Goal: Information Seeking & Learning: Find specific page/section

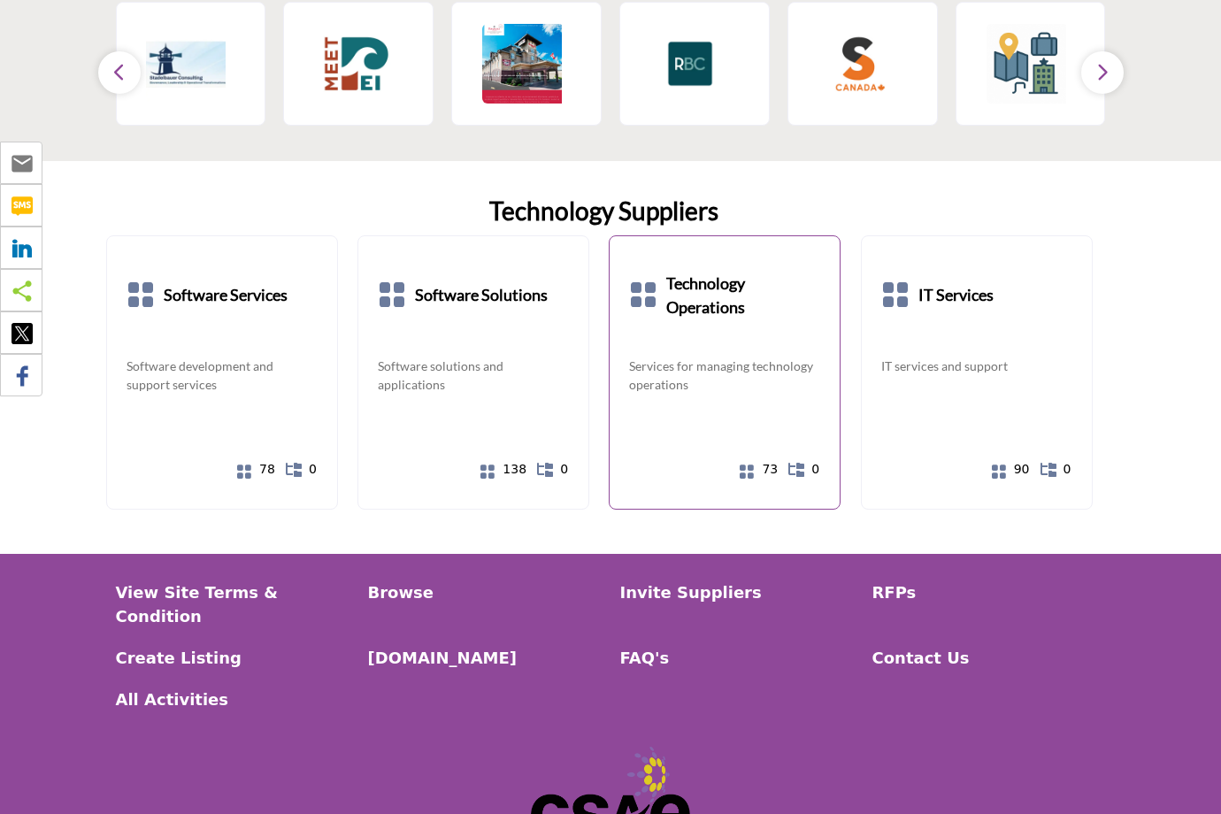
scroll to position [3200, 0]
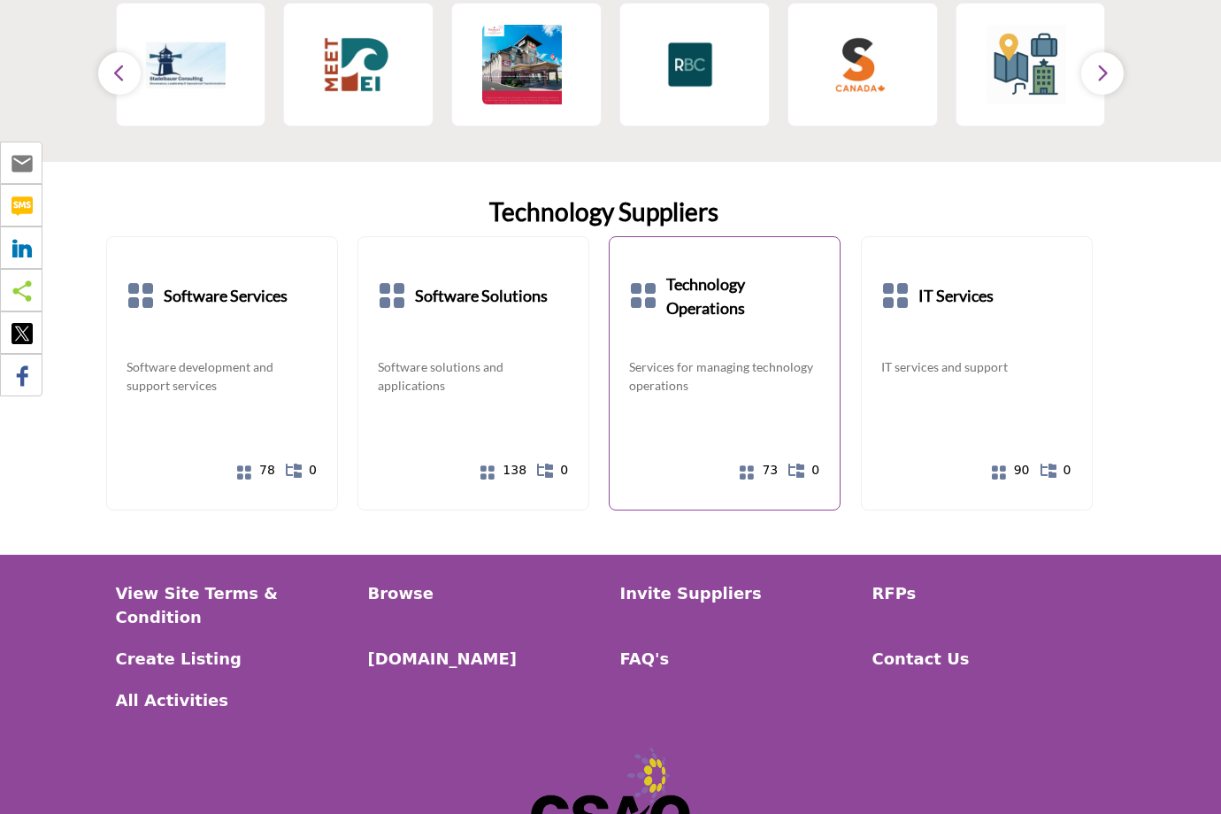
click at [650, 281] on icon at bounding box center [643, 295] width 28 height 28
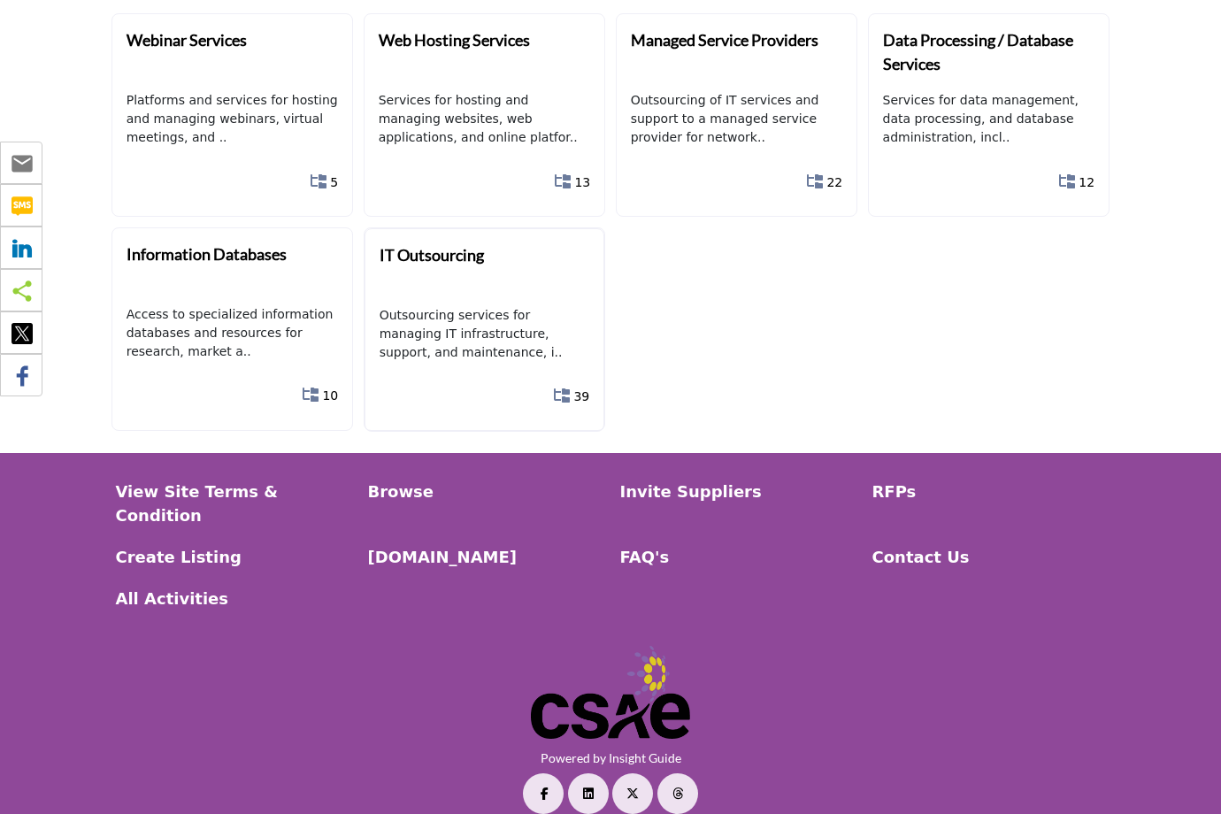
scroll to position [140, 0]
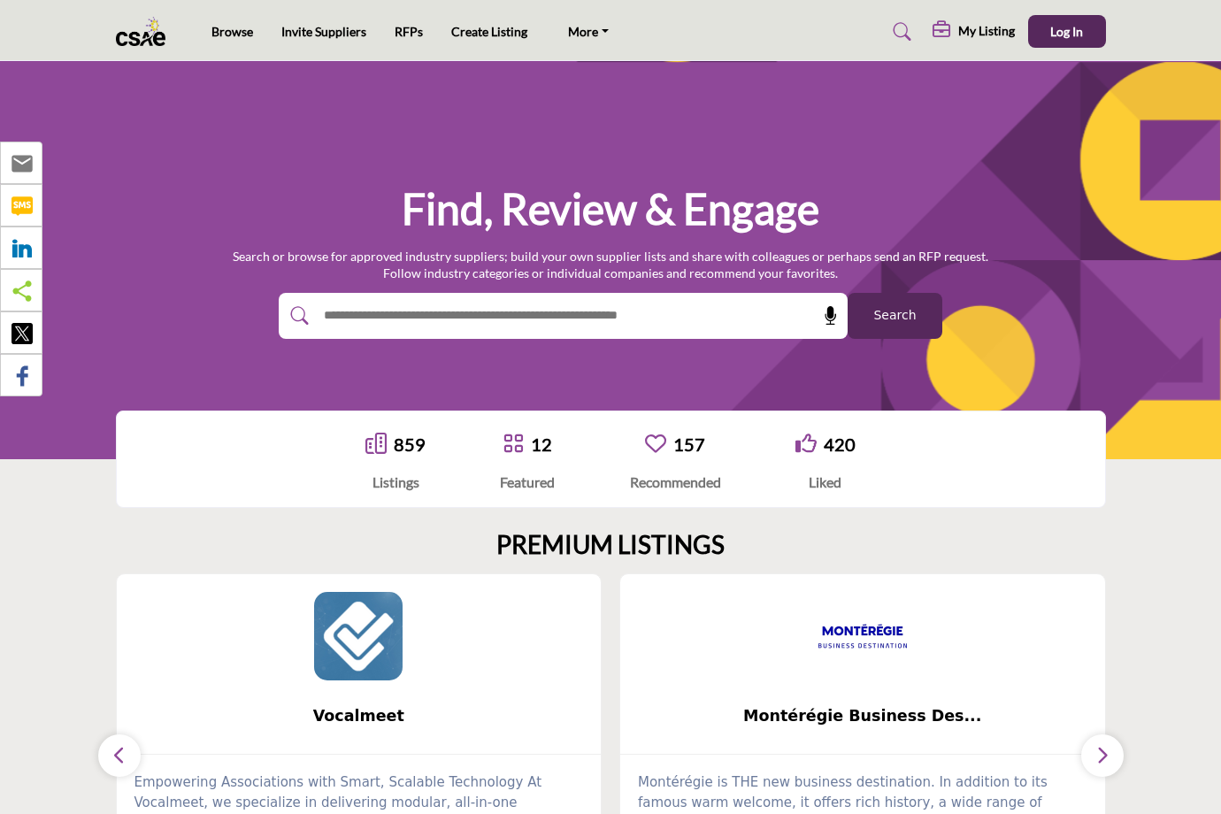
click at [409, 312] on input "text" at bounding box center [525, 315] width 422 height 27
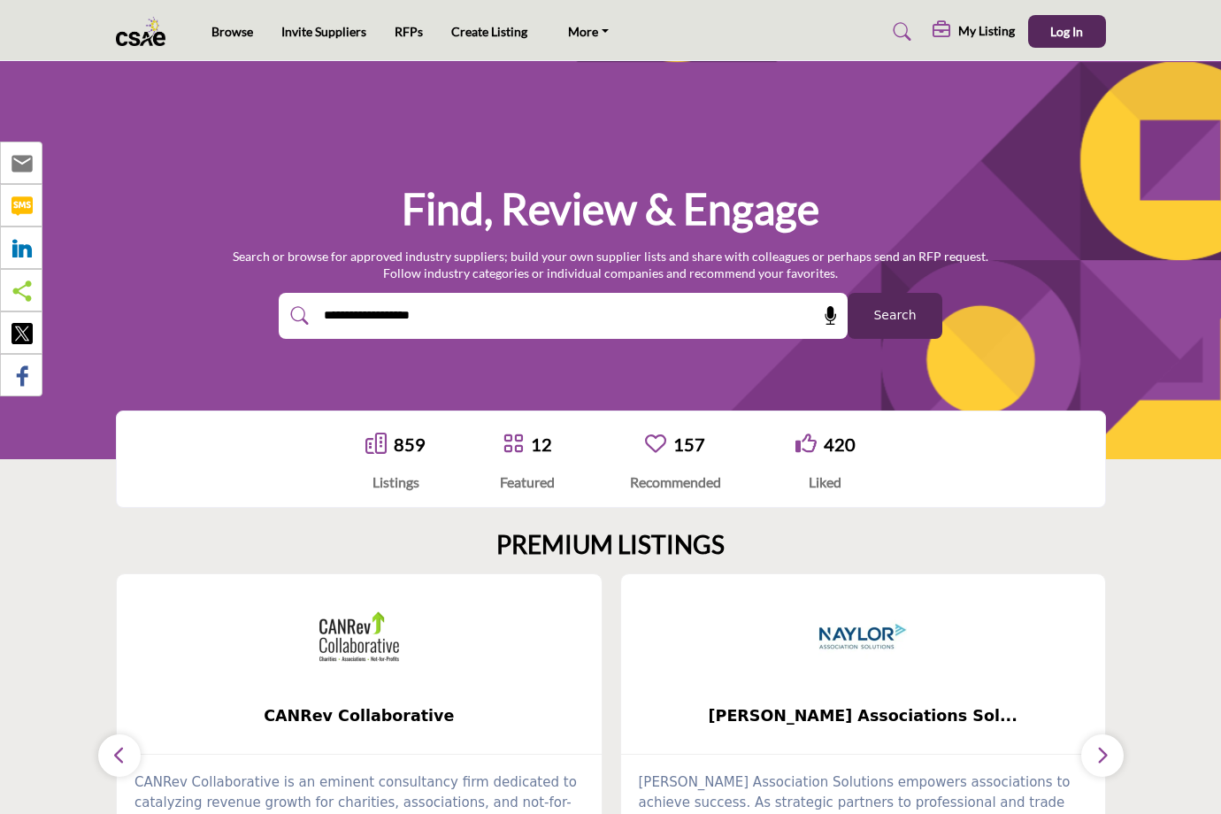
type input "**********"
click at [894, 315] on button "Search" at bounding box center [894, 316] width 95 height 46
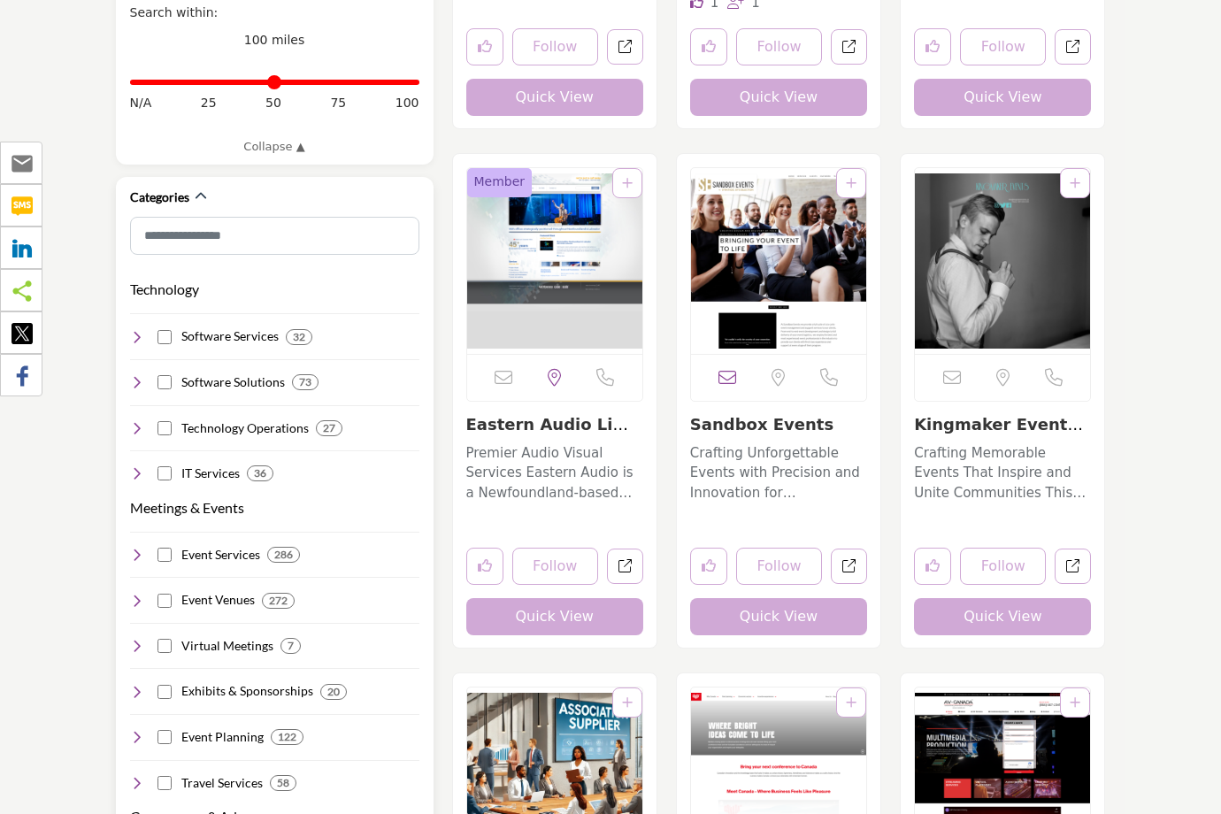
scroll to position [838, 0]
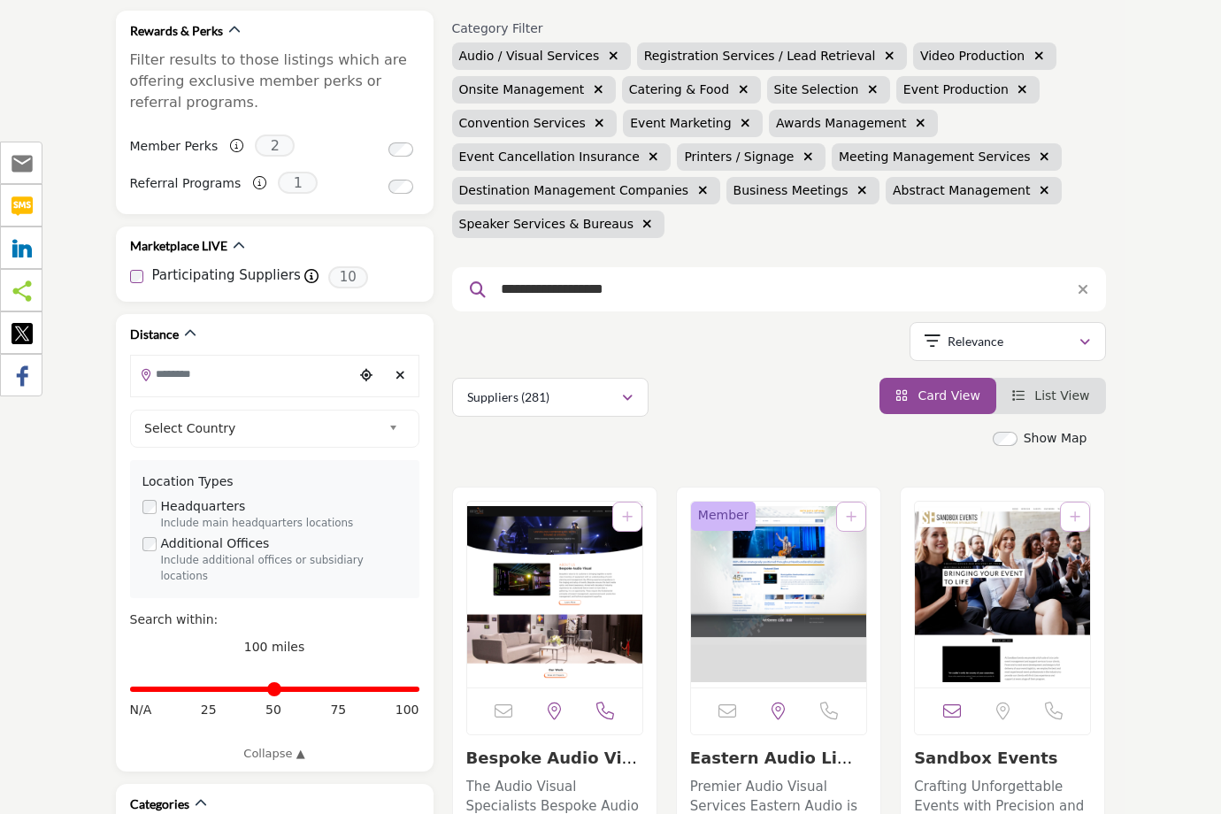
scroll to position [233, 0]
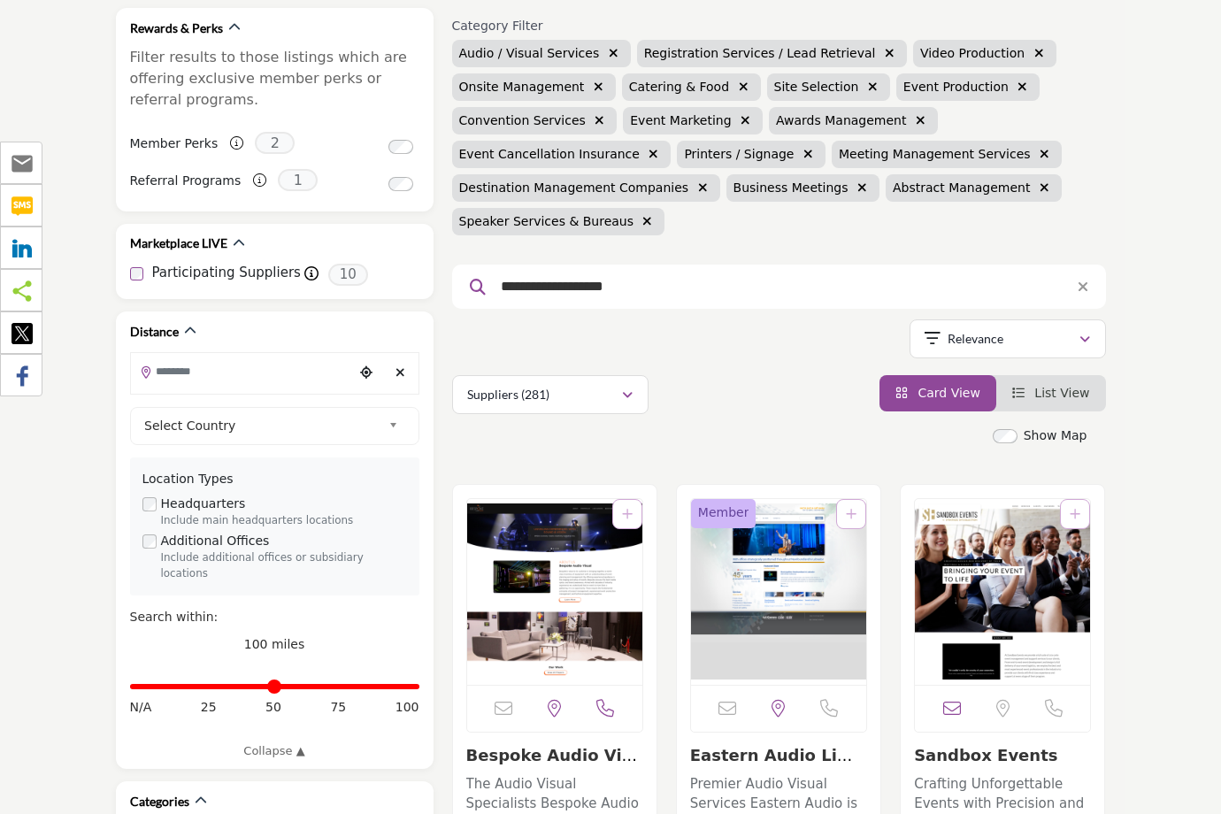
click at [1048, 400] on span "List View" at bounding box center [1061, 393] width 55 height 14
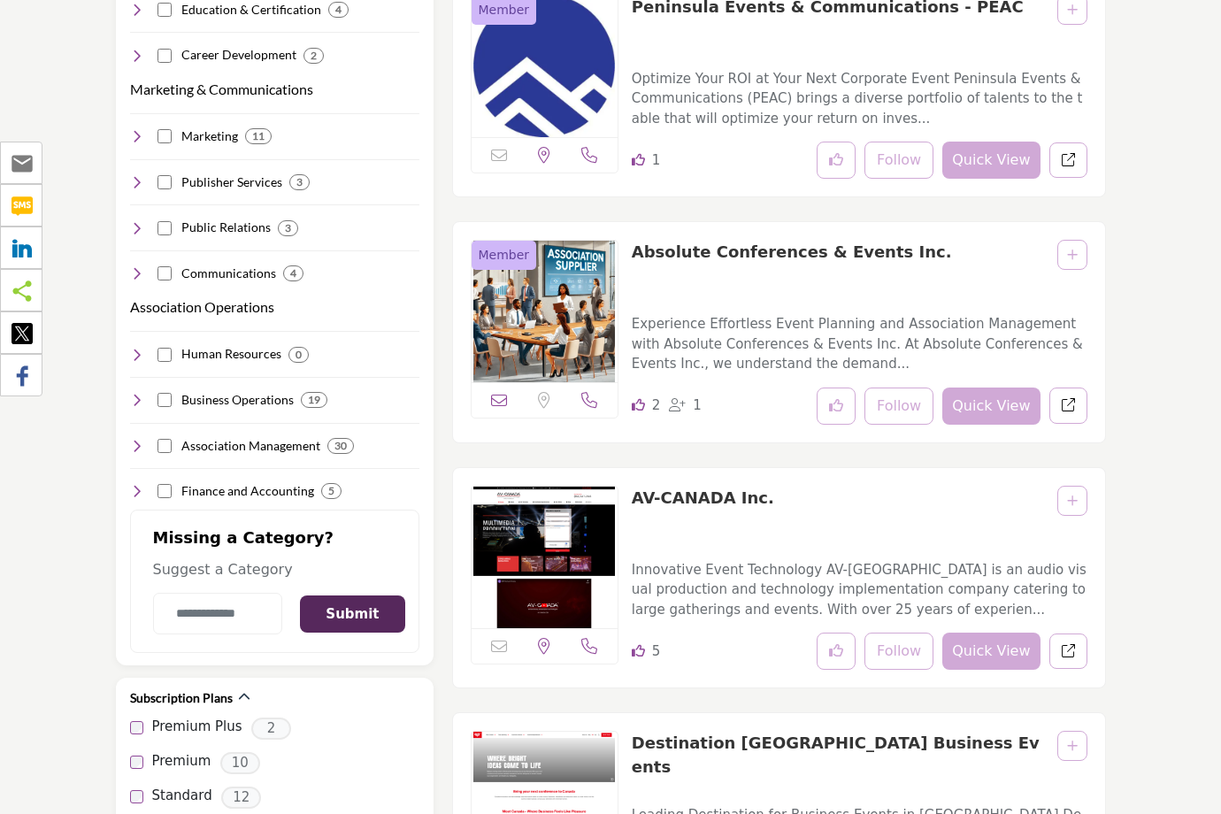
scroll to position [2215, 0]
click at [701, 503] on link "AV-CANADA Inc." at bounding box center [702, 496] width 142 height 19
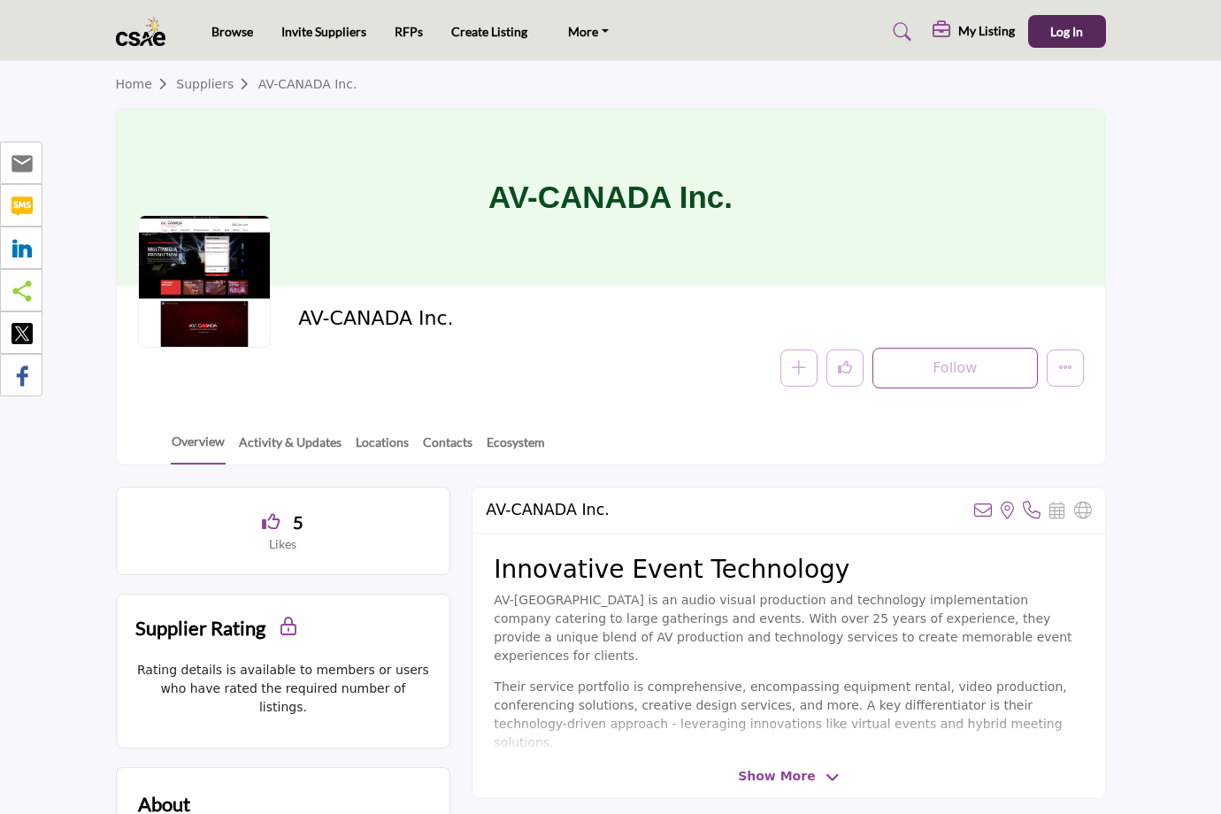
click at [817, 777] on span "Show More" at bounding box center [788, 776] width 101 height 19
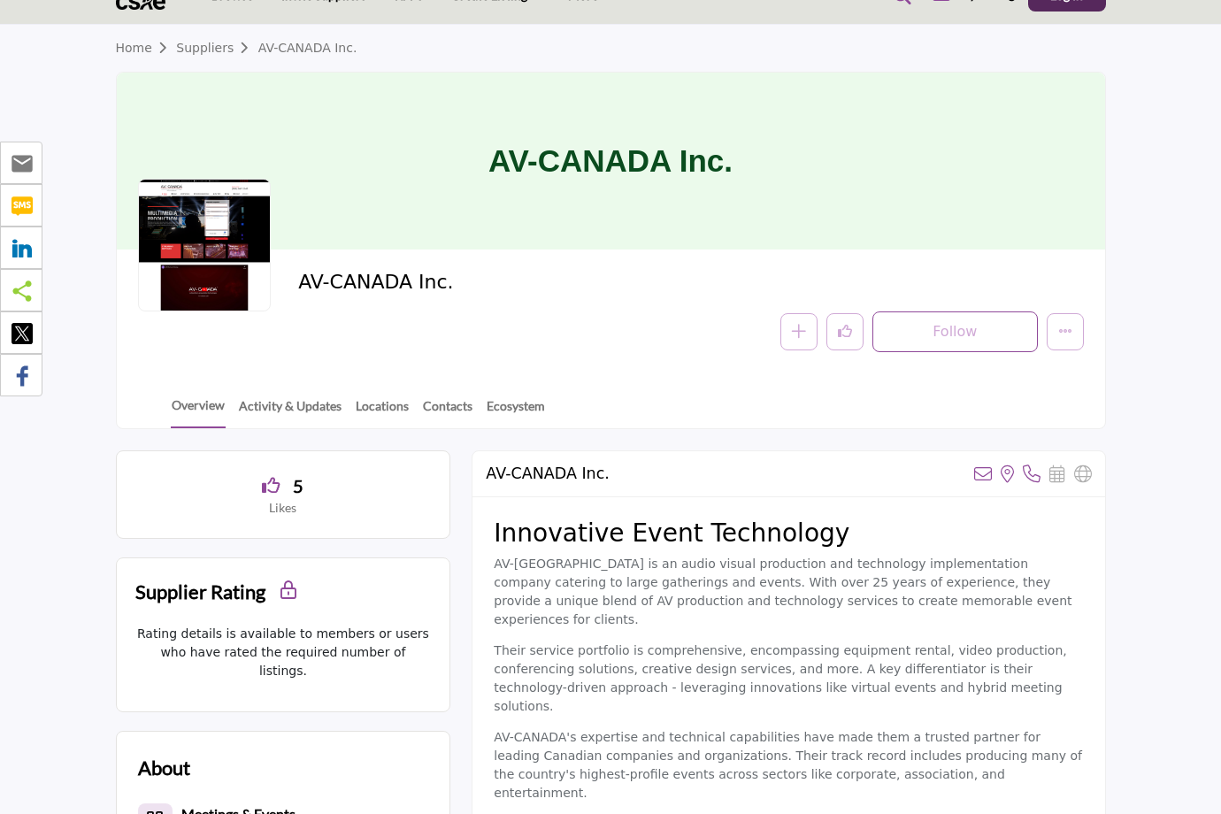
scroll to position [38, 0]
